Goal: Transaction & Acquisition: Purchase product/service

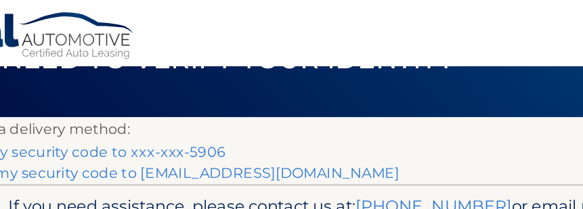
scroll to position [89, 0]
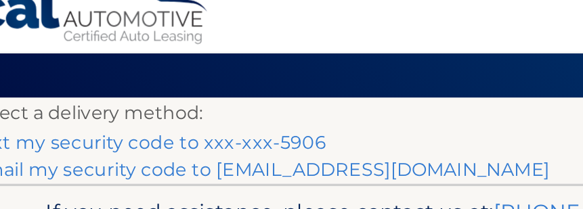
click at [179, 97] on link "Text my security code to xxx-xxx-5906" at bounding box center [125, 103] width 211 height 13
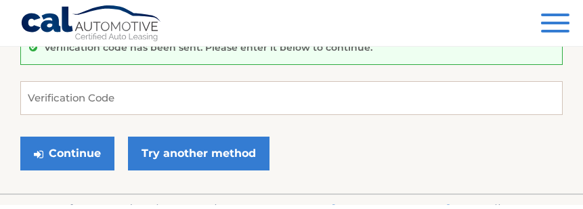
scroll to position [131, 0]
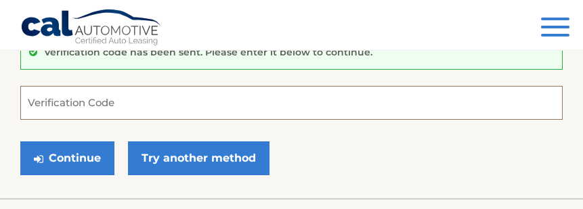
click at [133, 105] on input "Verification Code" at bounding box center [291, 103] width 542 height 34
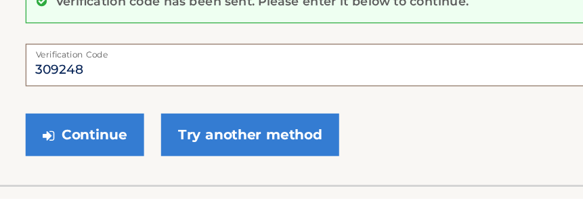
type input "309248"
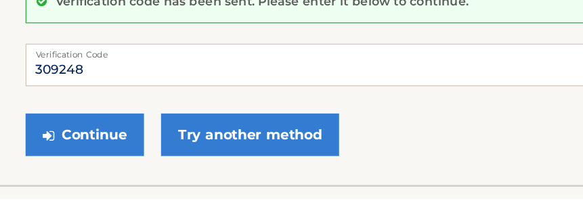
scroll to position [182, 0]
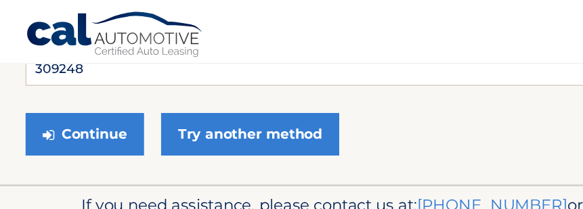
click at [90, 110] on button "Continue" at bounding box center [67, 107] width 94 height 34
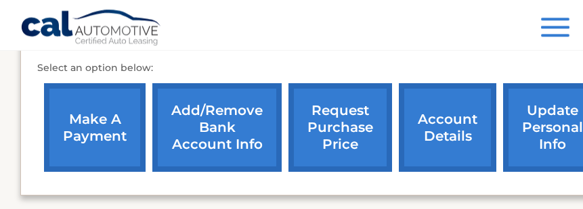
scroll to position [481, 0]
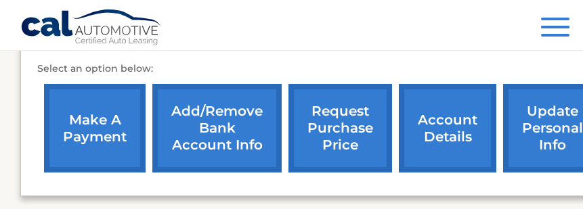
click at [101, 125] on link "make a payment" at bounding box center [95, 128] width 102 height 89
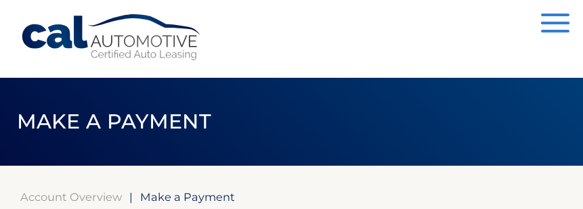
select select "YmQyOTZlZjctYTk1NC00Y2E1LTk2OTktYWJhNTllYThiNTYw"
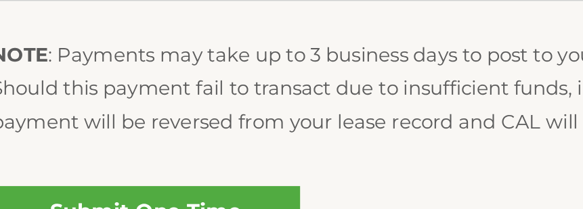
scroll to position [711, 0]
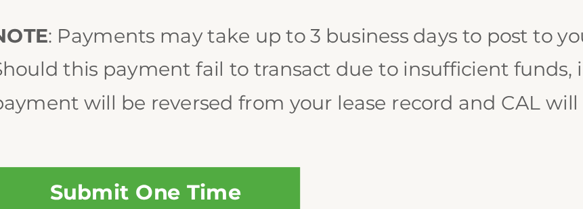
click at [93, 140] on link "Submit One Time Payment" at bounding box center [101, 161] width 162 height 43
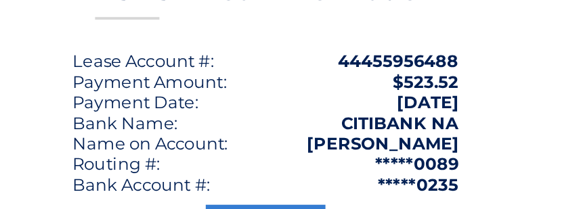
scroll to position [39, 0]
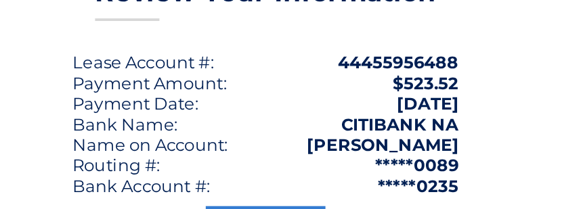
click at [260, 160] on button "Submit" at bounding box center [291, 176] width 63 height 32
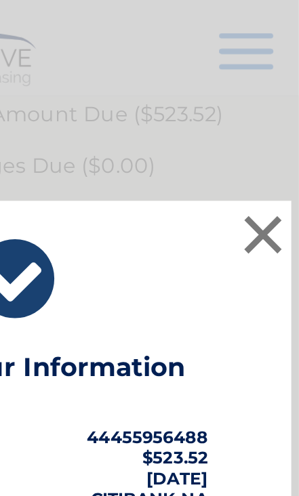
scroll to position [437, 0]
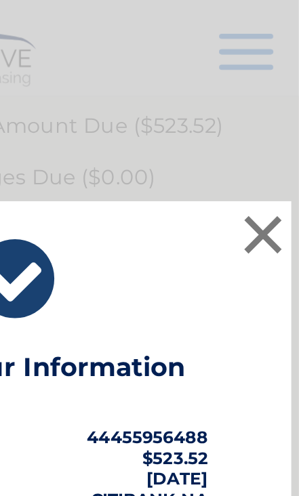
click at [266, 125] on button "×" at bounding box center [279, 123] width 27 height 27
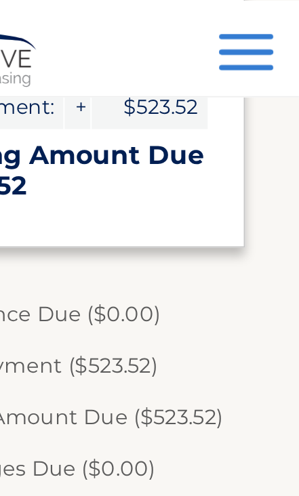
click at [257, 28] on span "button" at bounding box center [271, 27] width 28 height 3
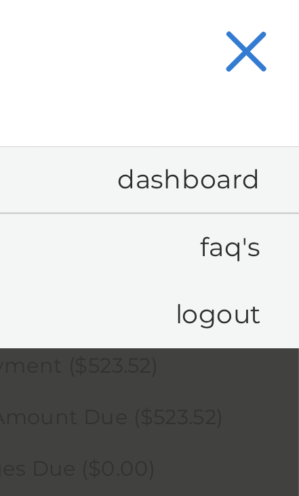
click at [123, 169] on link "Logout" at bounding box center [163, 165] width 270 height 35
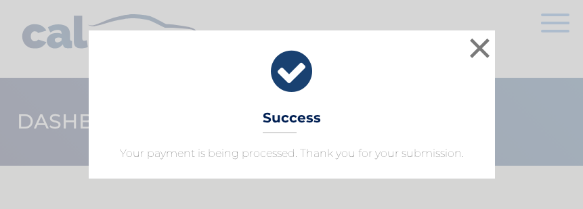
click at [477, 56] on button "×" at bounding box center [479, 48] width 27 height 27
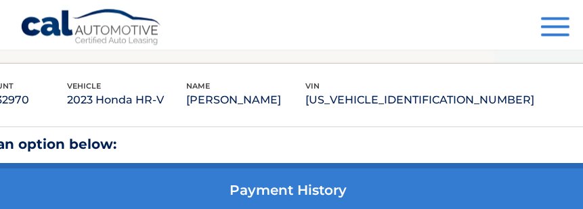
scroll to position [713, 89]
click at [336, 190] on link "payment history" at bounding box center [288, 191] width 666 height 55
